Goal: Transaction & Acquisition: Purchase product/service

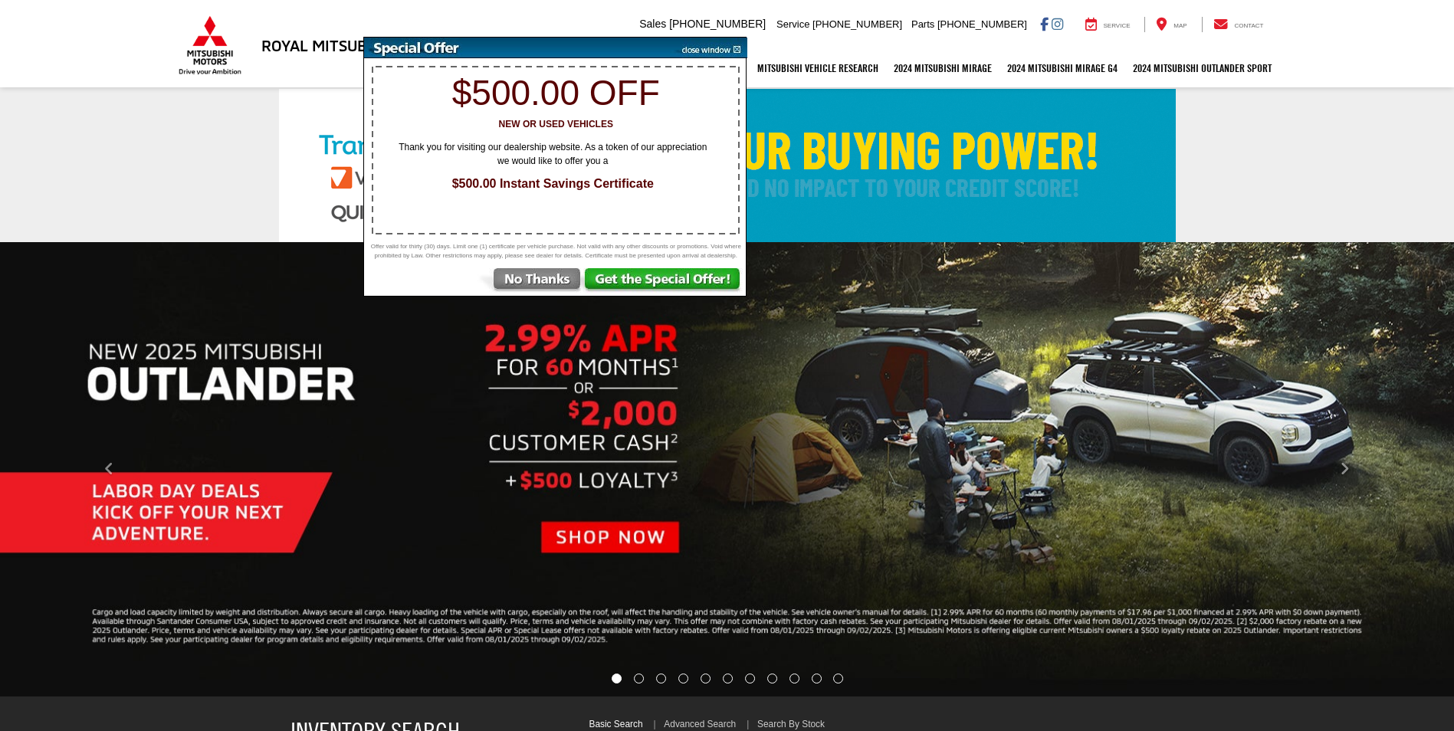
select select "Mitsubishi"
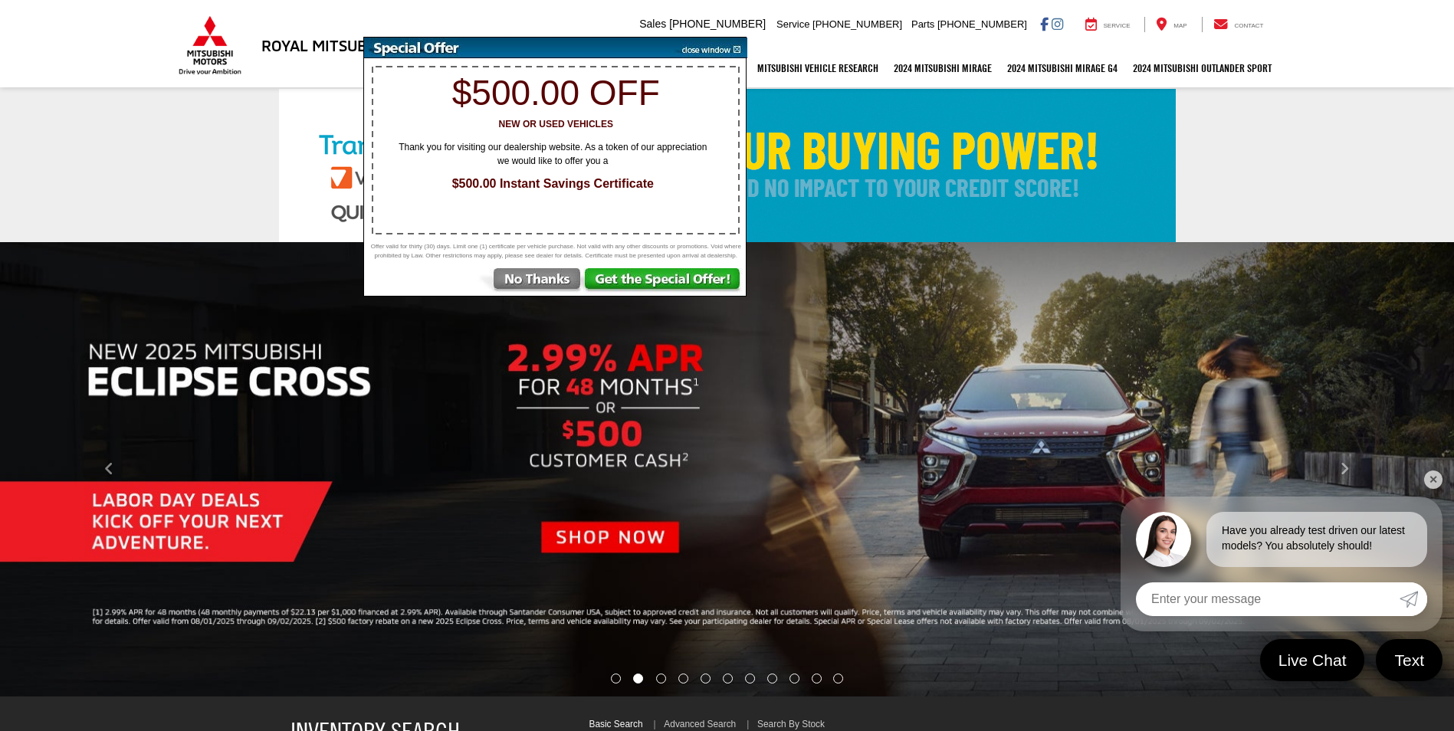
click at [550, 289] on img at bounding box center [530, 282] width 107 height 28
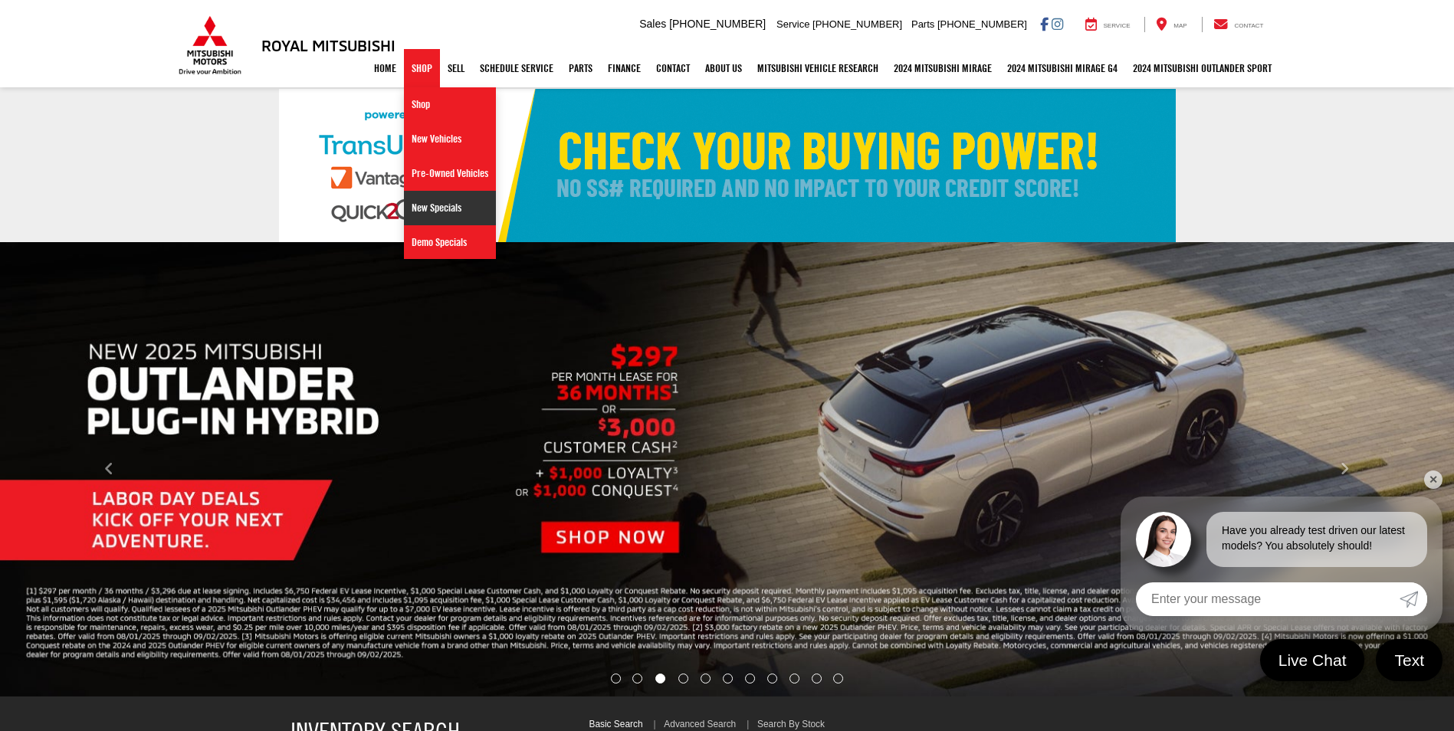
click at [413, 207] on link "New Specials" at bounding box center [450, 208] width 92 height 34
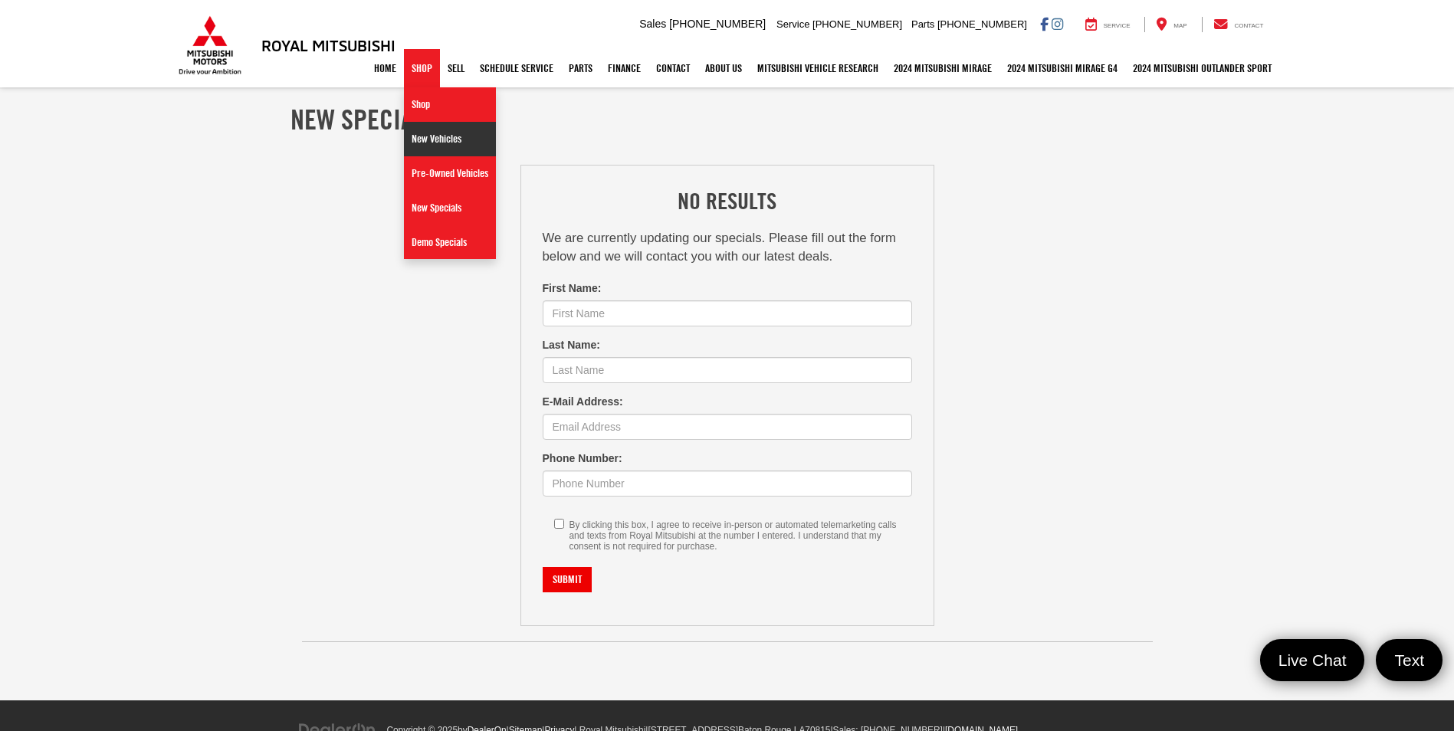
click at [416, 146] on link "New Vehicles" at bounding box center [450, 139] width 92 height 34
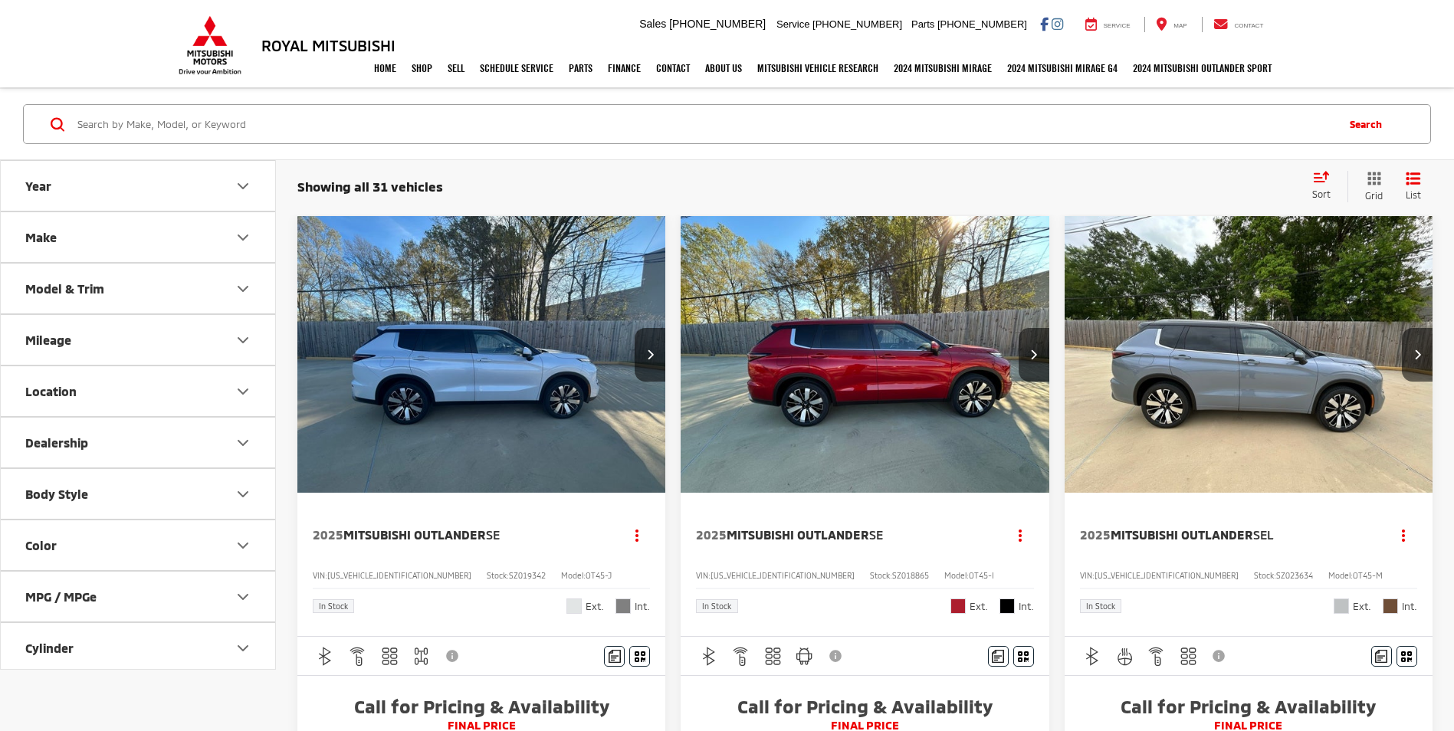
click at [233, 302] on button "Model & Trim" at bounding box center [139, 289] width 276 height 50
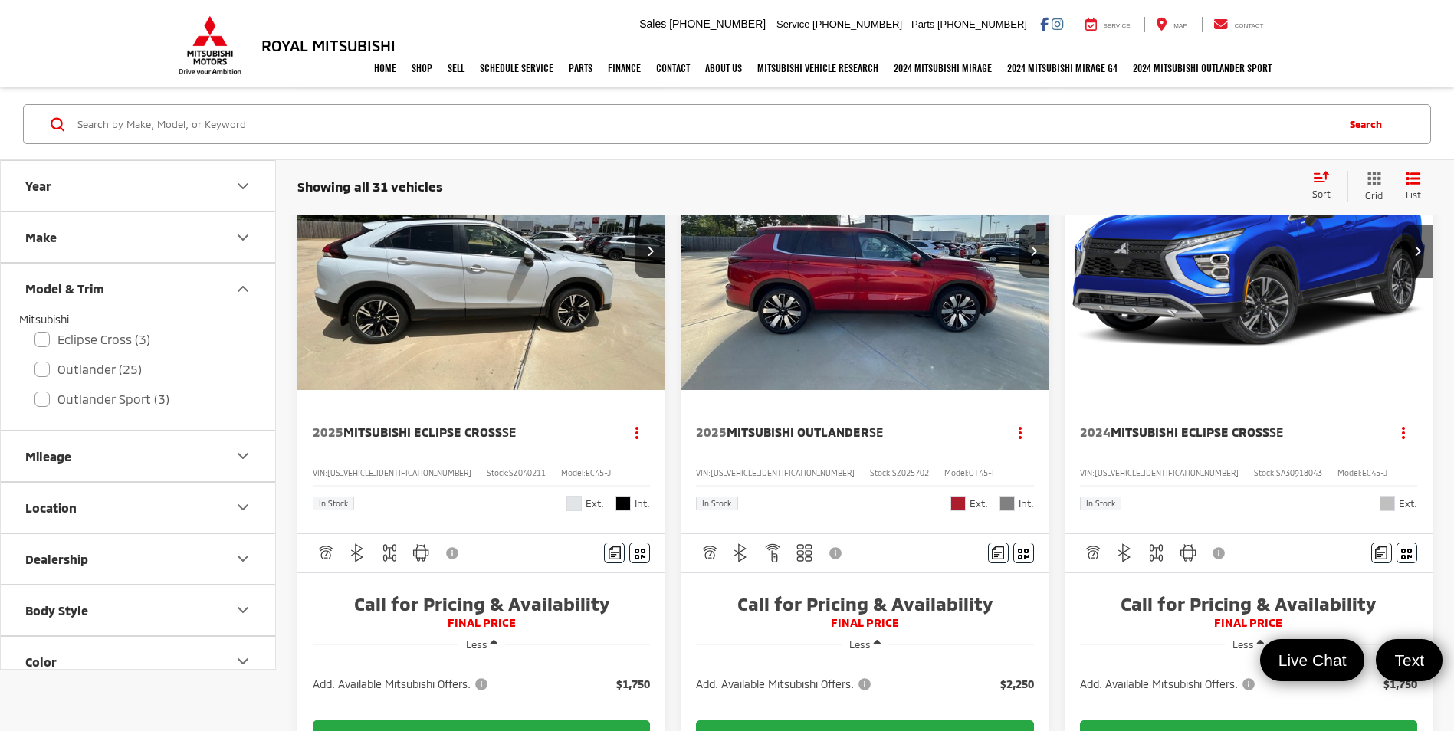
scroll to position [997, 0]
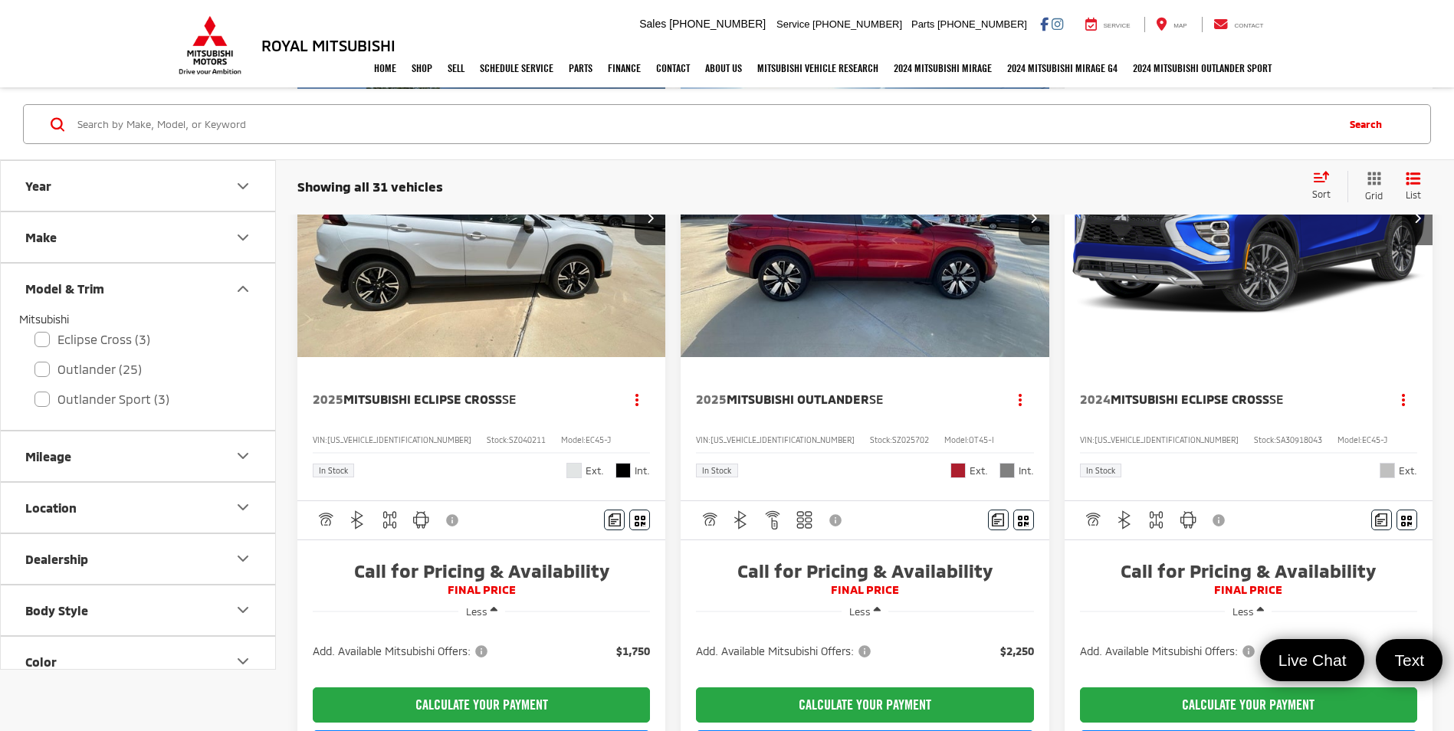
click at [560, 126] on input "Search by Make, Model, or Keyword" at bounding box center [705, 124] width 1259 height 37
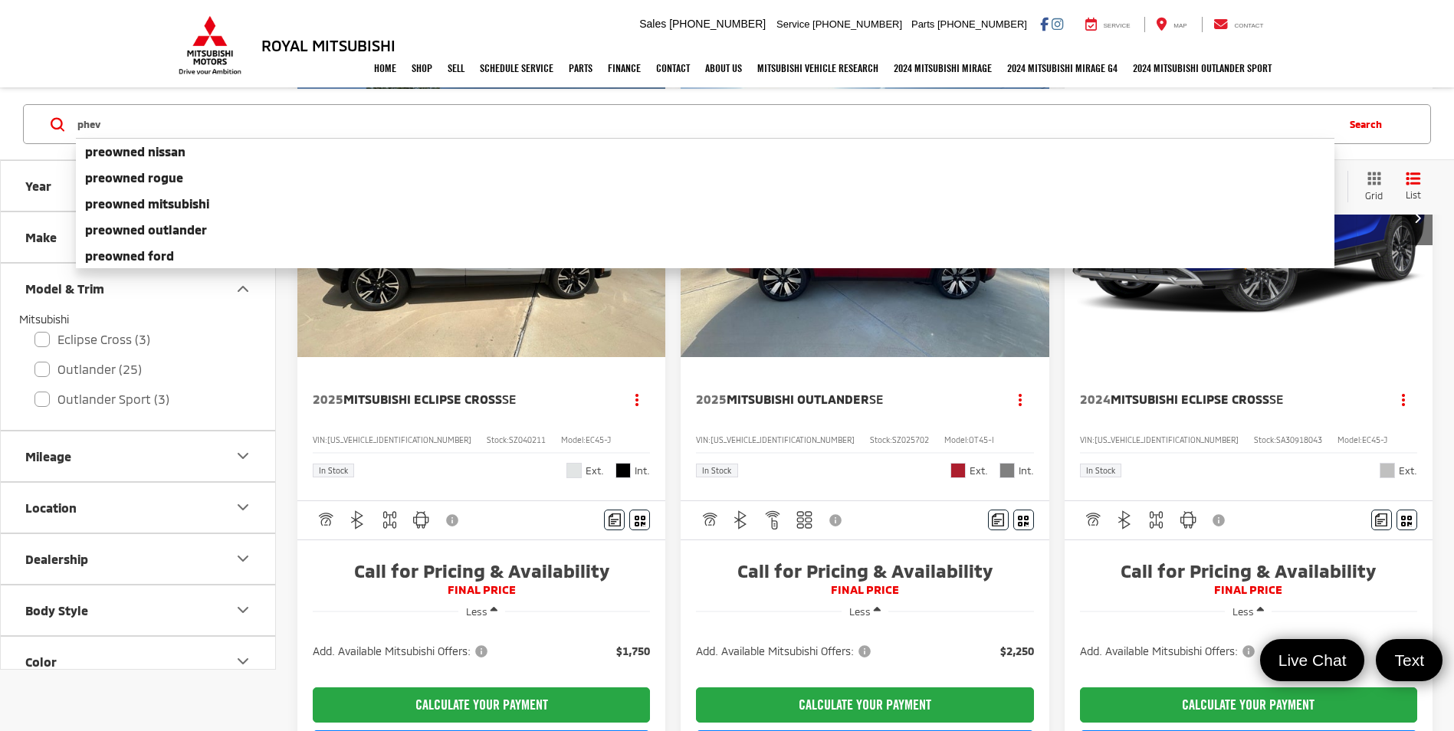
type input "phev"
